Goal: Find contact information: Find contact information

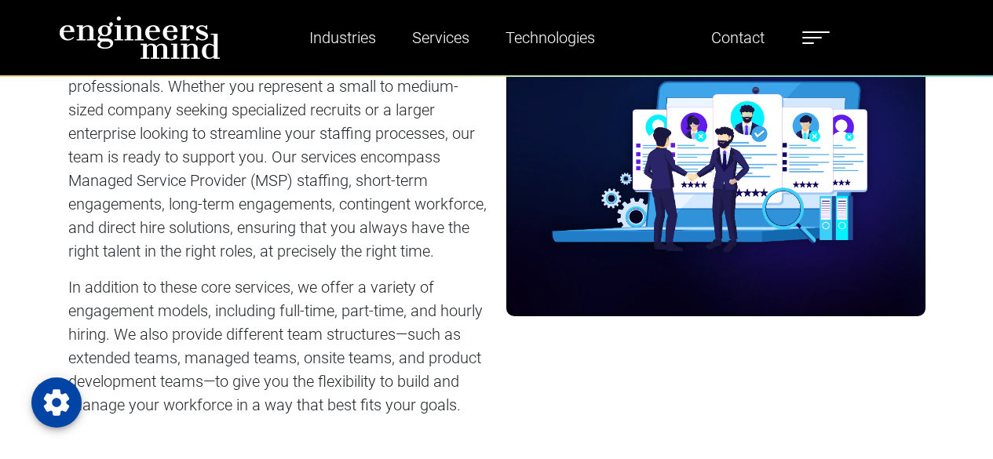
scroll to position [1099, 0]
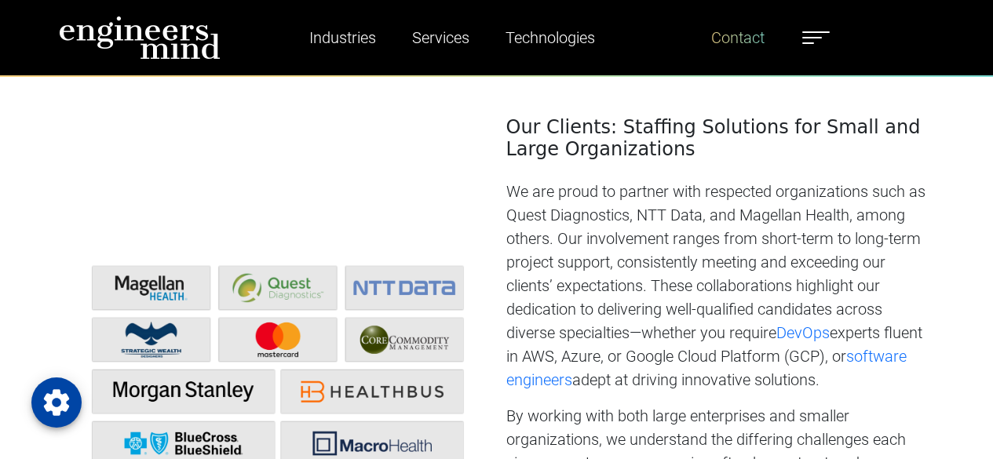
click at [773, 38] on ul "Industries Financial Services Healthcare Manufacturing Services Digital Transfo…" at bounding box center [551, 38] width 571 height 36
click at [745, 35] on link "Contact" at bounding box center [738, 38] width 66 height 36
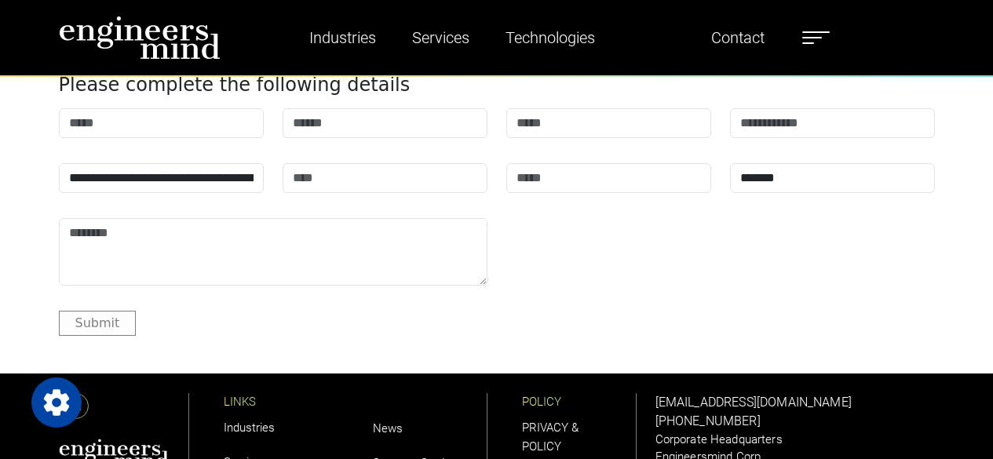
scroll to position [1880, 0]
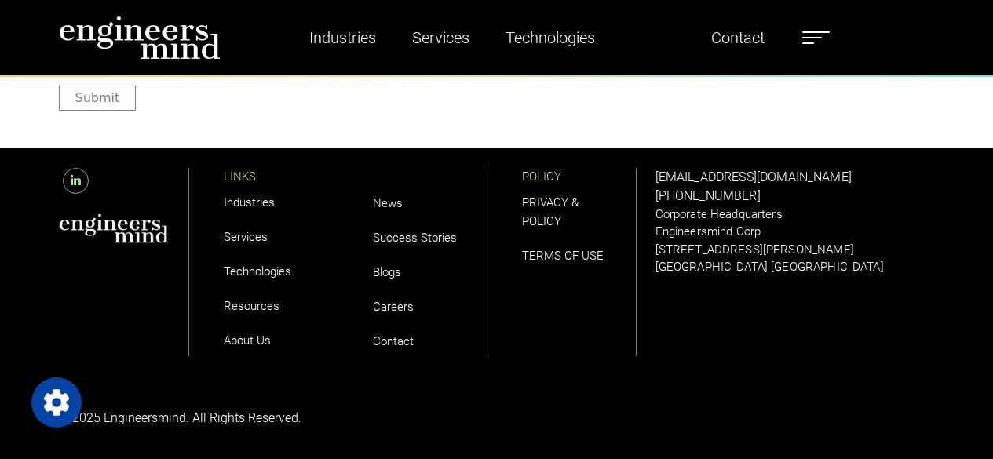
click at [77, 181] on icon at bounding box center [76, 181] width 26 height 26
click at [76, 173] on icon at bounding box center [76, 181] width 26 height 26
